Goal: Task Accomplishment & Management: Manage account settings

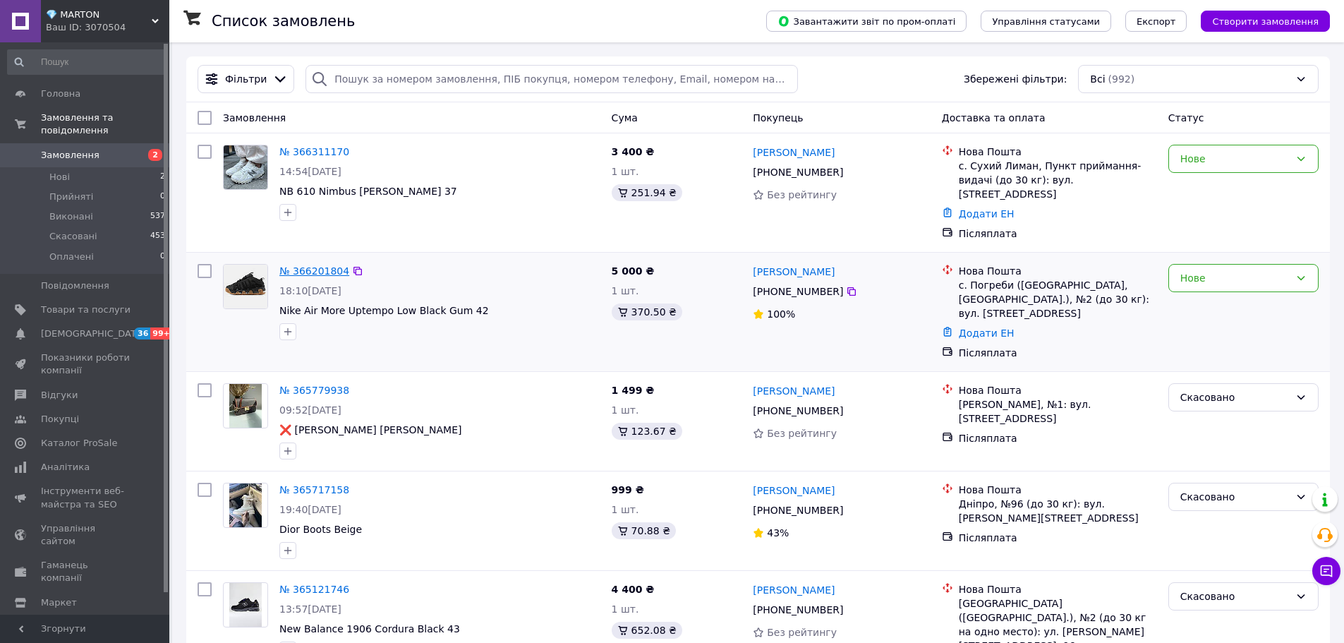
click at [301, 265] on link "№ 366201804" at bounding box center [314, 270] width 70 height 11
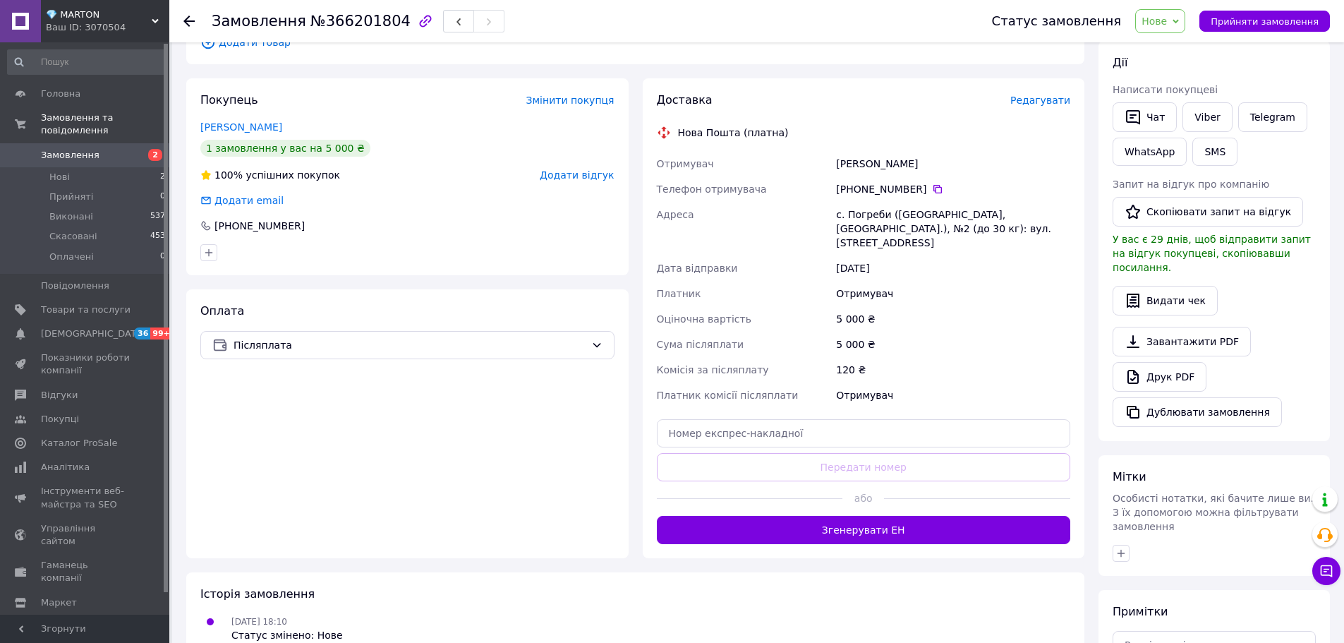
scroll to position [269, 0]
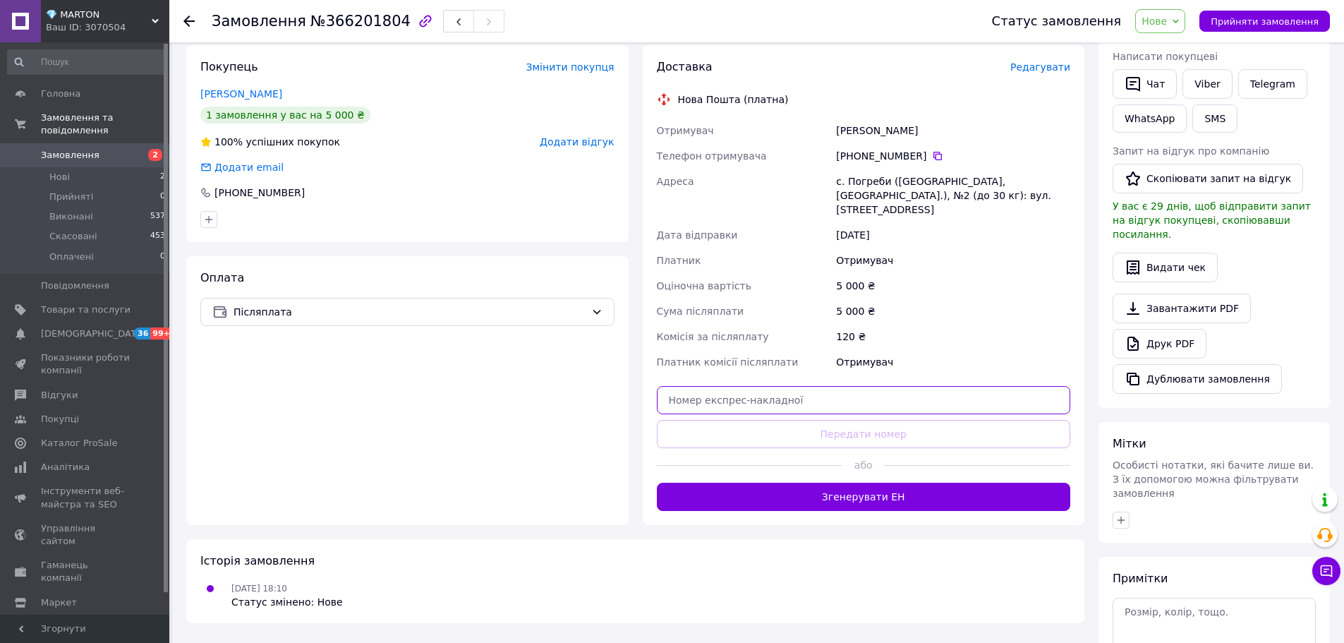
click at [772, 386] on input "text" at bounding box center [864, 400] width 414 height 28
paste input "20451269113305"
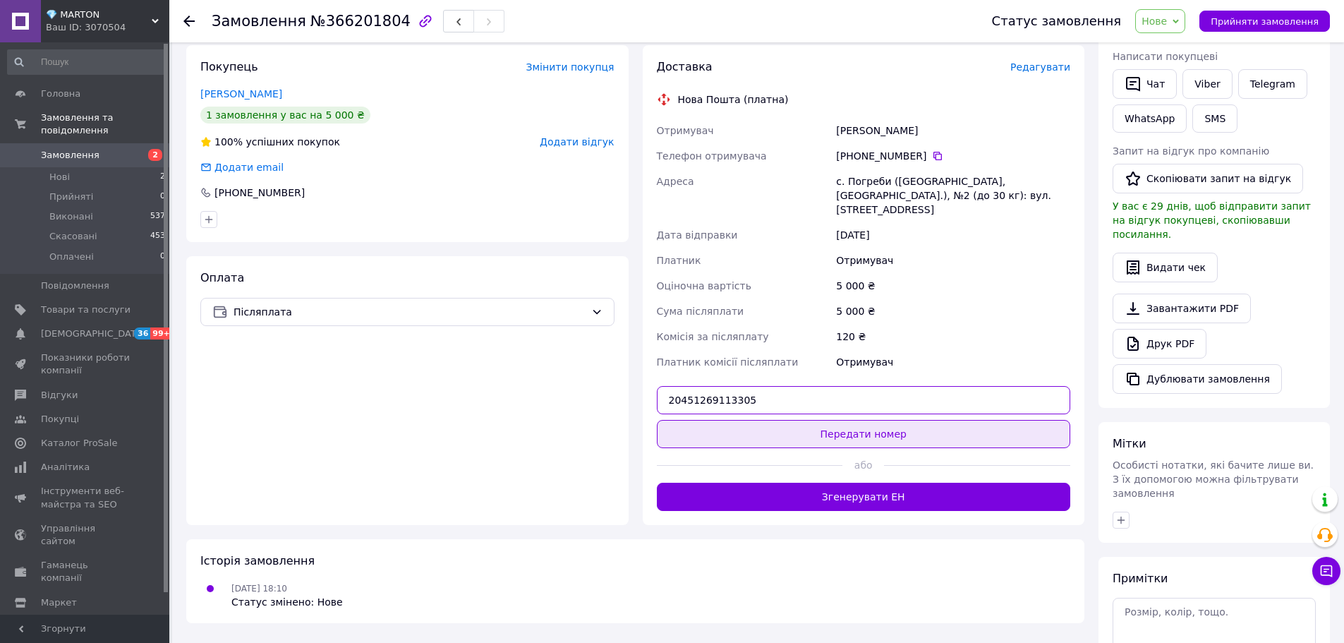
type input "20451269113305"
click at [742, 420] on button "Передати номер" at bounding box center [864, 434] width 414 height 28
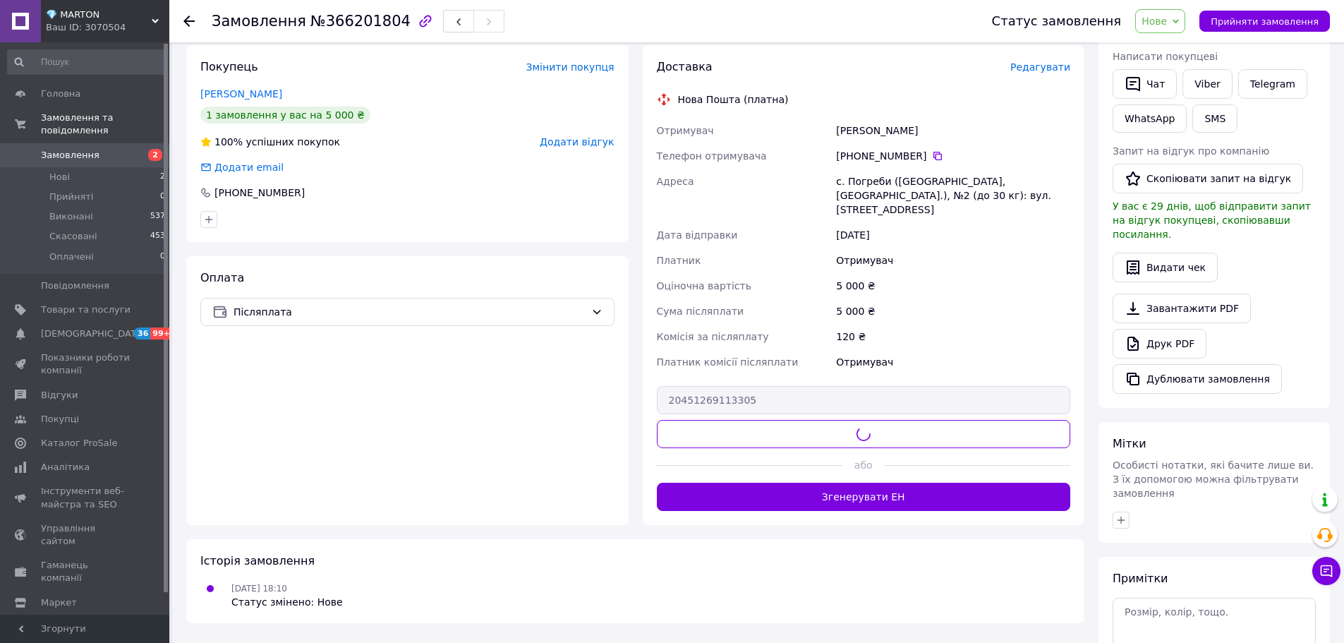
click at [1169, 7] on div "Статус замовлення Нове Прийнято Виконано Скасовано Оплачено Прийняти замовлення" at bounding box center [1147, 21] width 366 height 42
click at [1167, 30] on span "Нове" at bounding box center [1160, 21] width 50 height 24
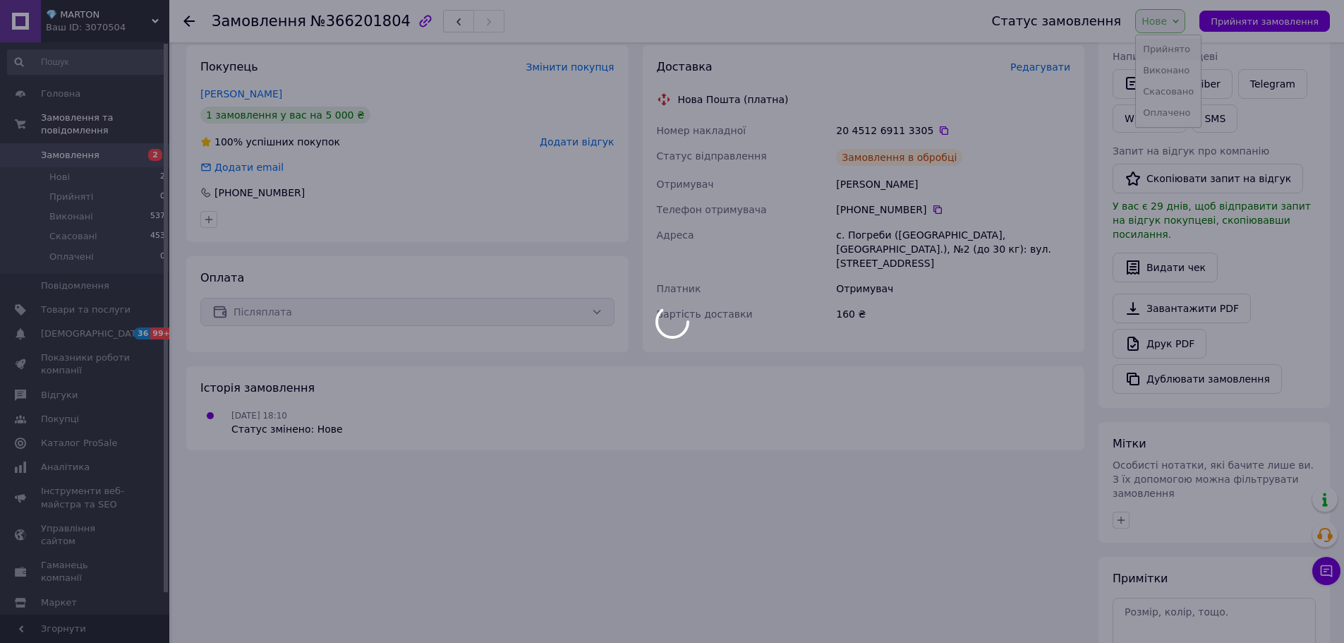
click at [1163, 52] on body "💎 MARTON Ваш ID: 3070504 Сайт 💎 [PERSON_NAME] покупця Перевірити стан системи С…" at bounding box center [672, 244] width 1344 height 1027
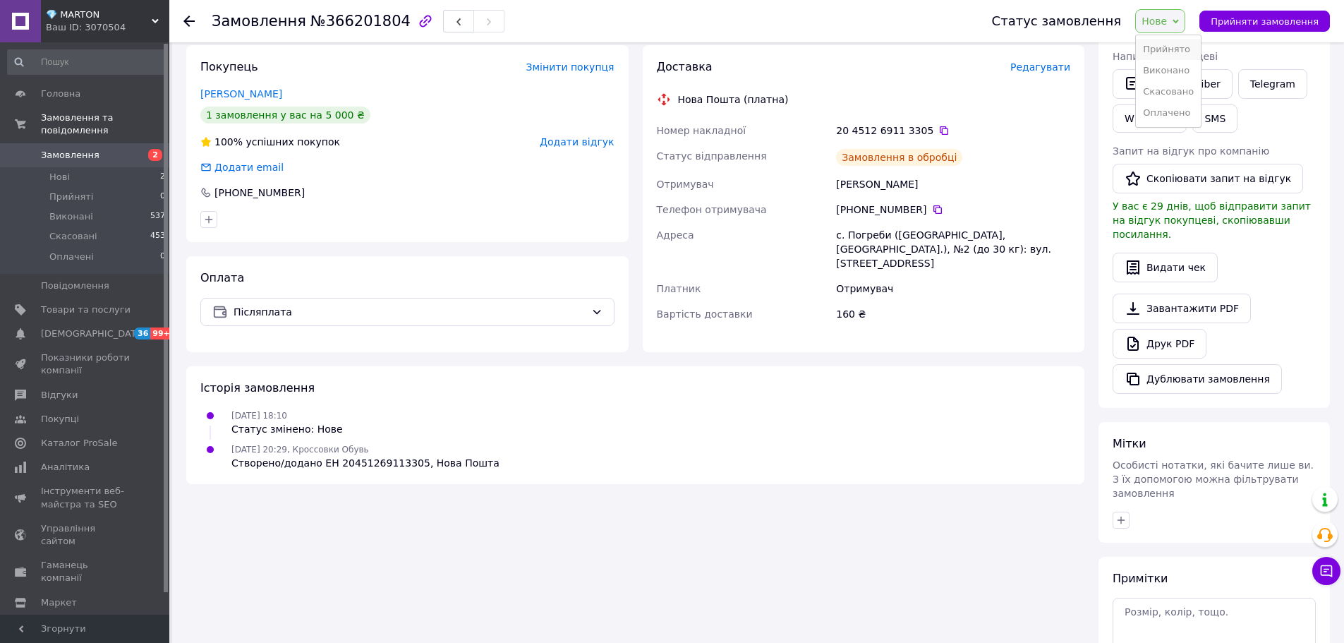
click at [1160, 48] on li "Прийнято" at bounding box center [1168, 49] width 65 height 21
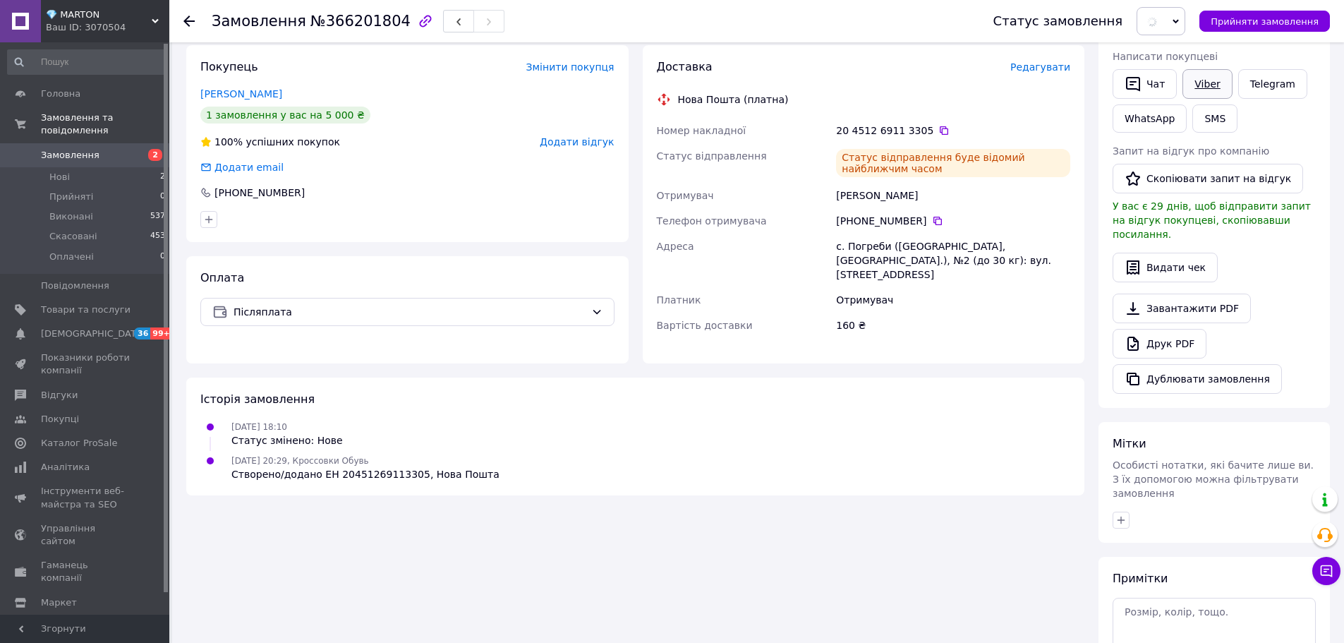
click at [1199, 88] on link "Viber" at bounding box center [1207, 84] width 49 height 30
